Goal: Information Seeking & Learning: Find specific fact

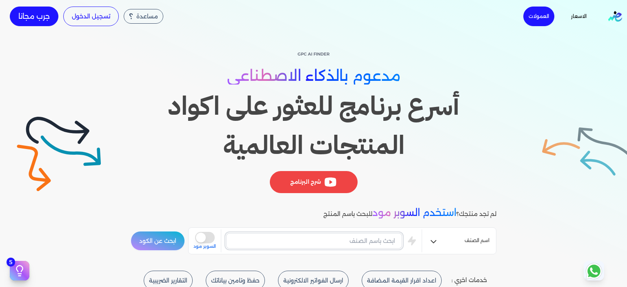
click at [356, 244] on input "text" at bounding box center [314, 241] width 176 height 16
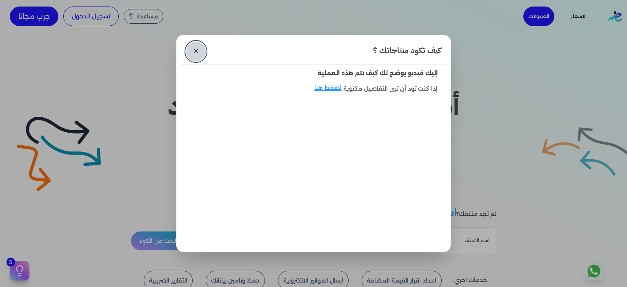
click at [195, 56] on link "✕" at bounding box center [196, 52] width 20 height 20
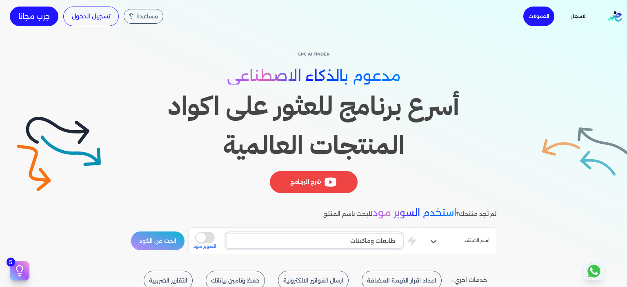
click at [131, 231] on button "ابحث عن الكود" at bounding box center [158, 241] width 54 height 20
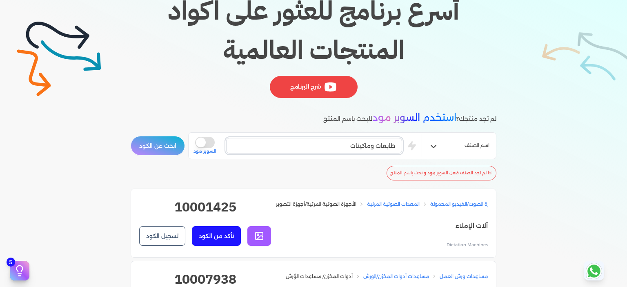
scroll to position [82, 0]
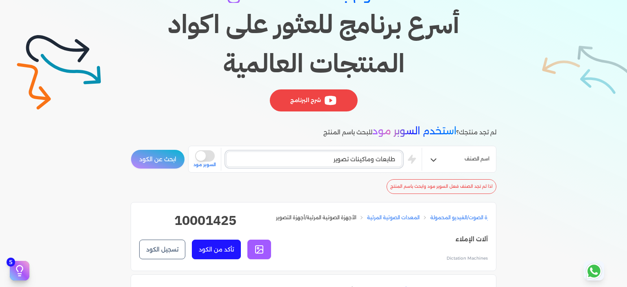
type input "طابعات وماكينات تصوير"
click at [131, 149] on button "ابحث عن الكود" at bounding box center [158, 159] width 54 height 20
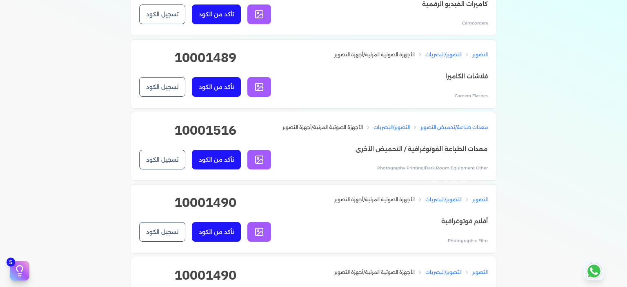
scroll to position [1387, 0]
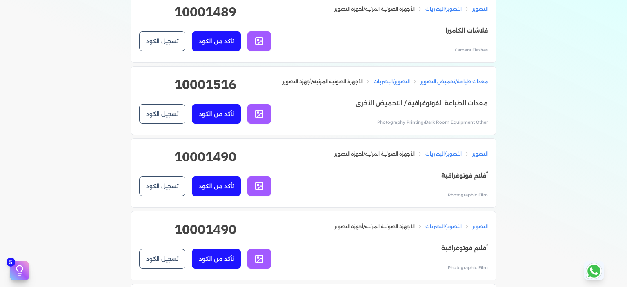
click at [214, 79] on h2 "10001516" at bounding box center [205, 88] width 132 height 26
copy div "10001516 تأكد من الكود تسجيل الكود"
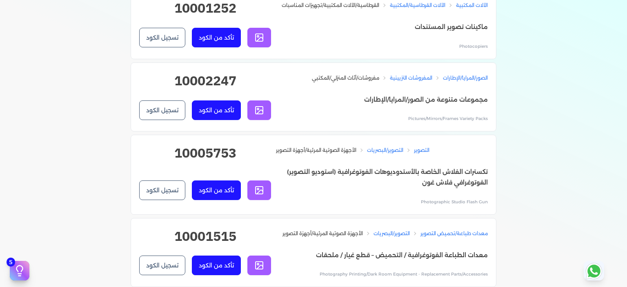
scroll to position [3712, 0]
